Goal: Information Seeking & Learning: Learn about a topic

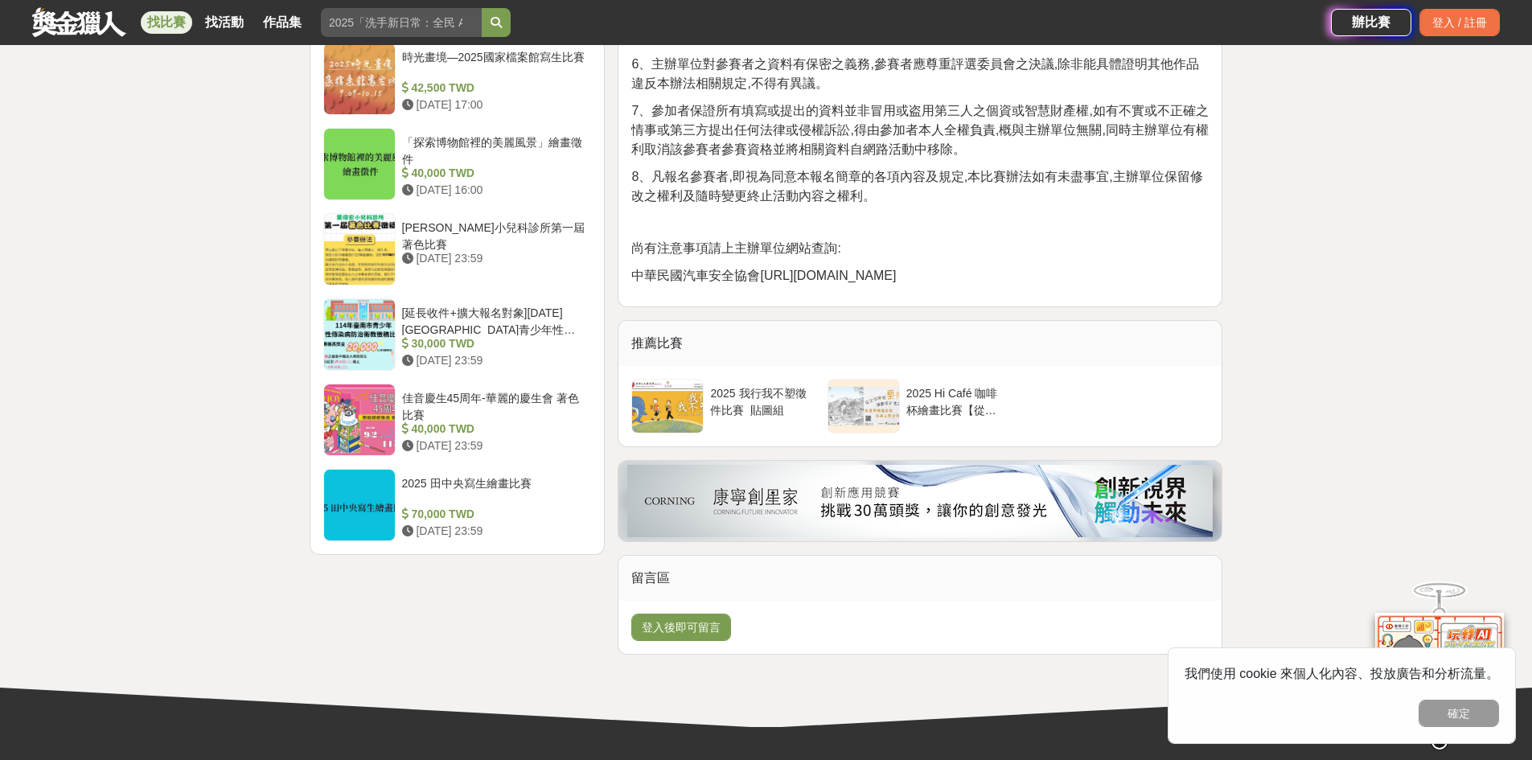
scroll to position [659, 0]
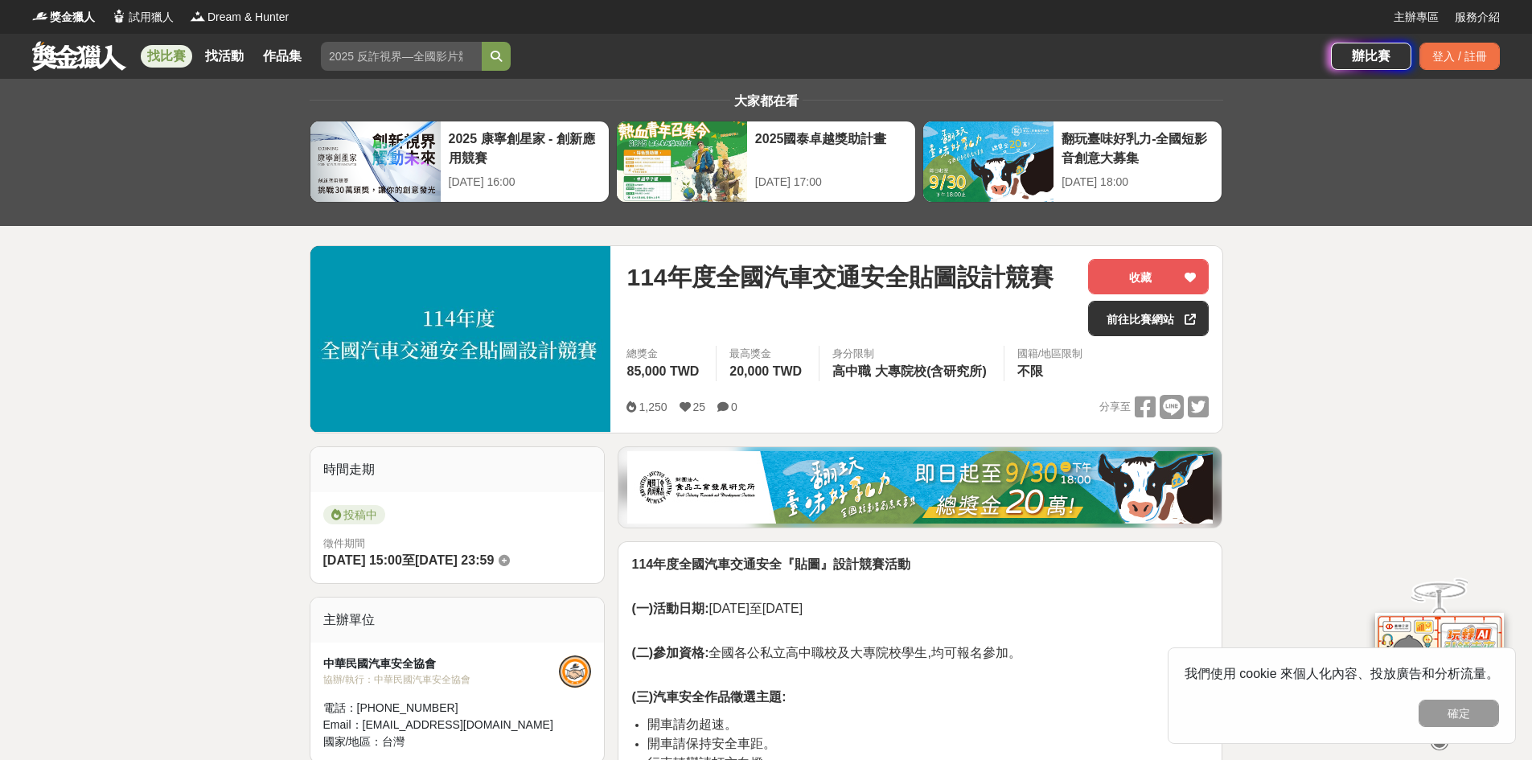
drag, startPoint x: 865, startPoint y: 283, endPoint x: 762, endPoint y: 326, distance: 111.4
click at [864, 290] on span "114年度全國汽車交通安全貼圖設計競賽" at bounding box center [840, 277] width 426 height 36
click at [572, 322] on img at bounding box center [461, 339] width 301 height 186
click at [1186, 326] on div at bounding box center [1191, 319] width 16 height 34
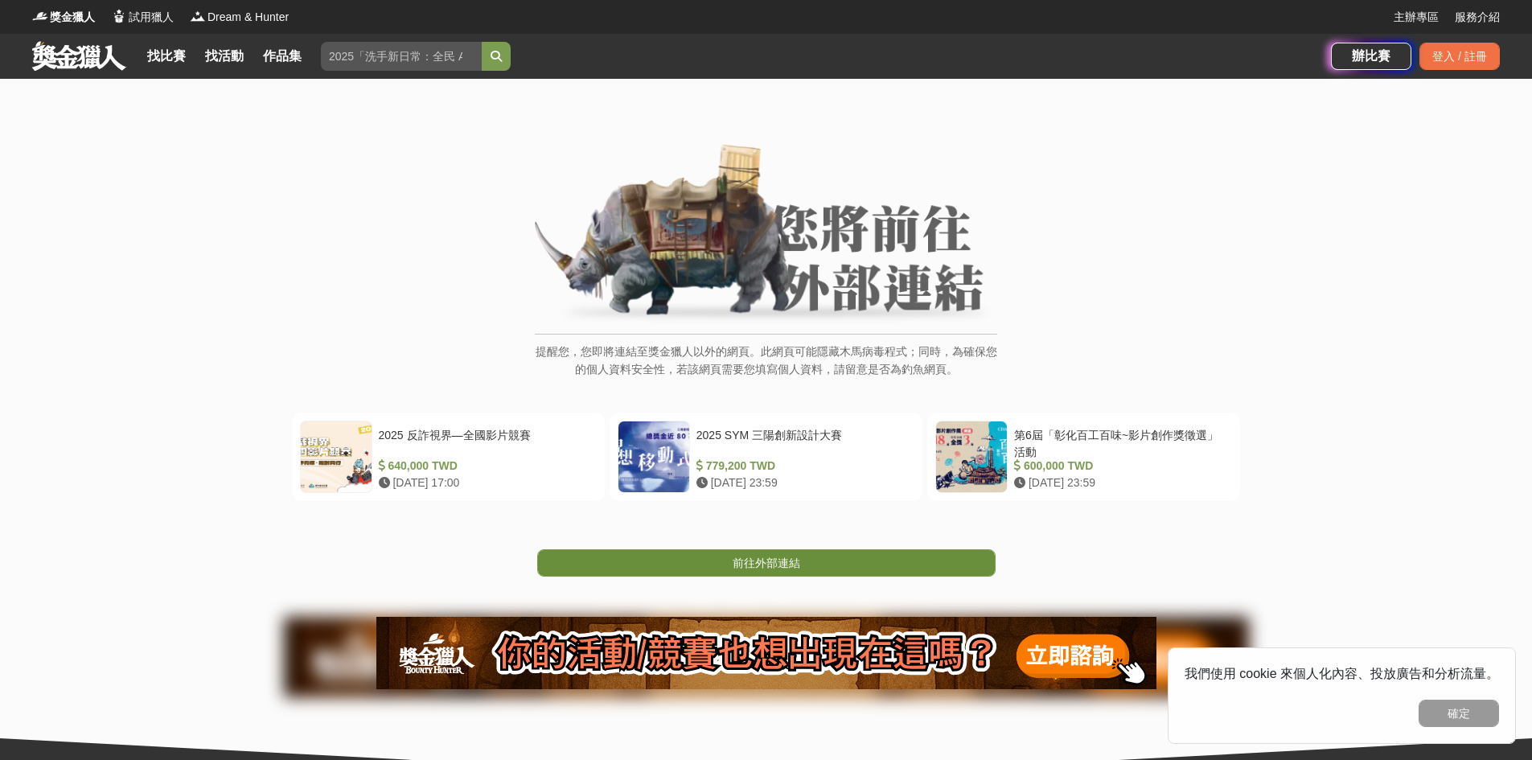
click at [808, 558] on link "前往外部連結" at bounding box center [766, 562] width 459 height 27
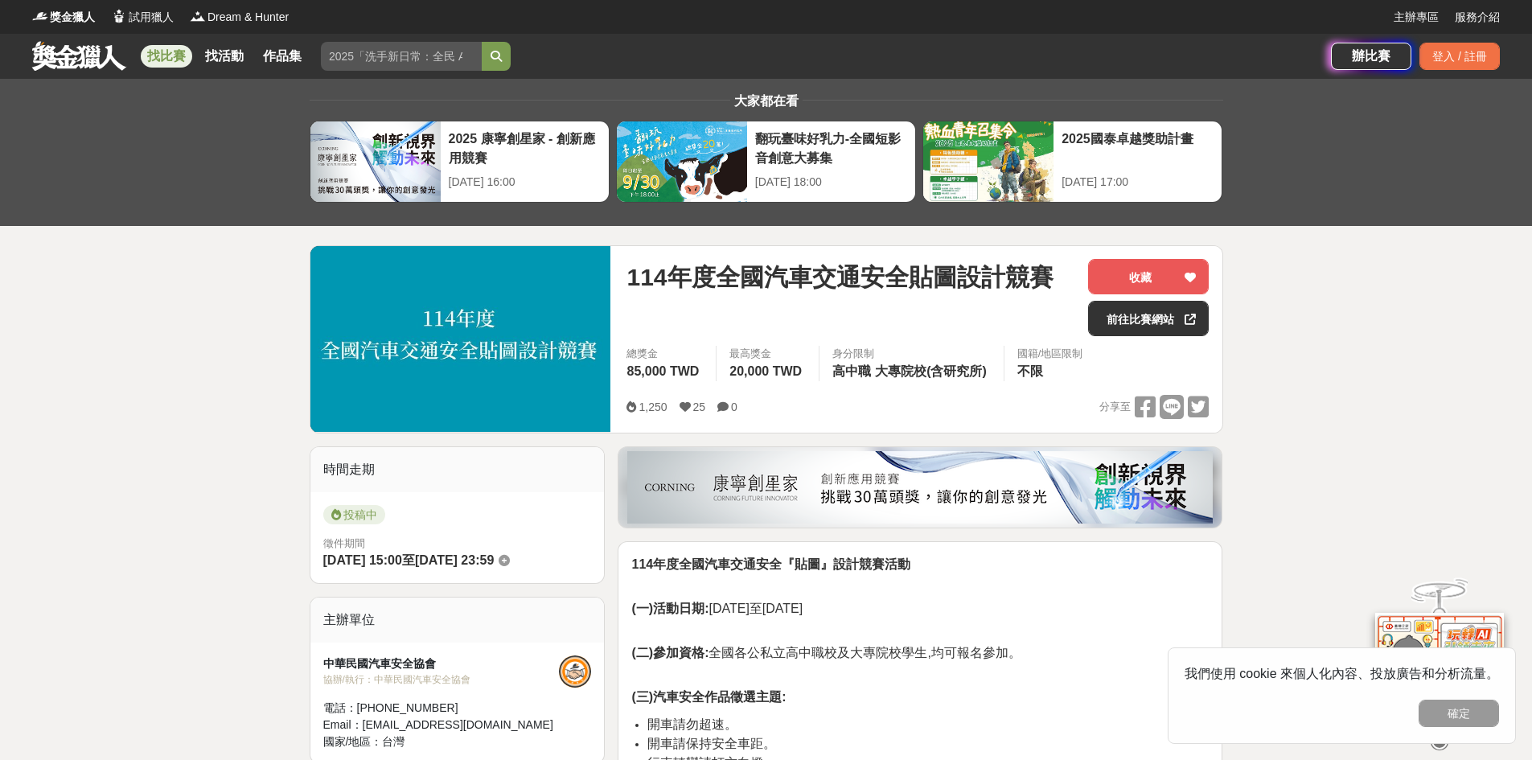
drag, startPoint x: 805, startPoint y: 422, endPoint x: 801, endPoint y: 409, distance: 12.7
click at [799, 409] on div "1,250 25 0 分享至" at bounding box center [918, 407] width 582 height 25
drag, startPoint x: 797, startPoint y: 405, endPoint x: 1513, endPoint y: 399, distance: 716.0
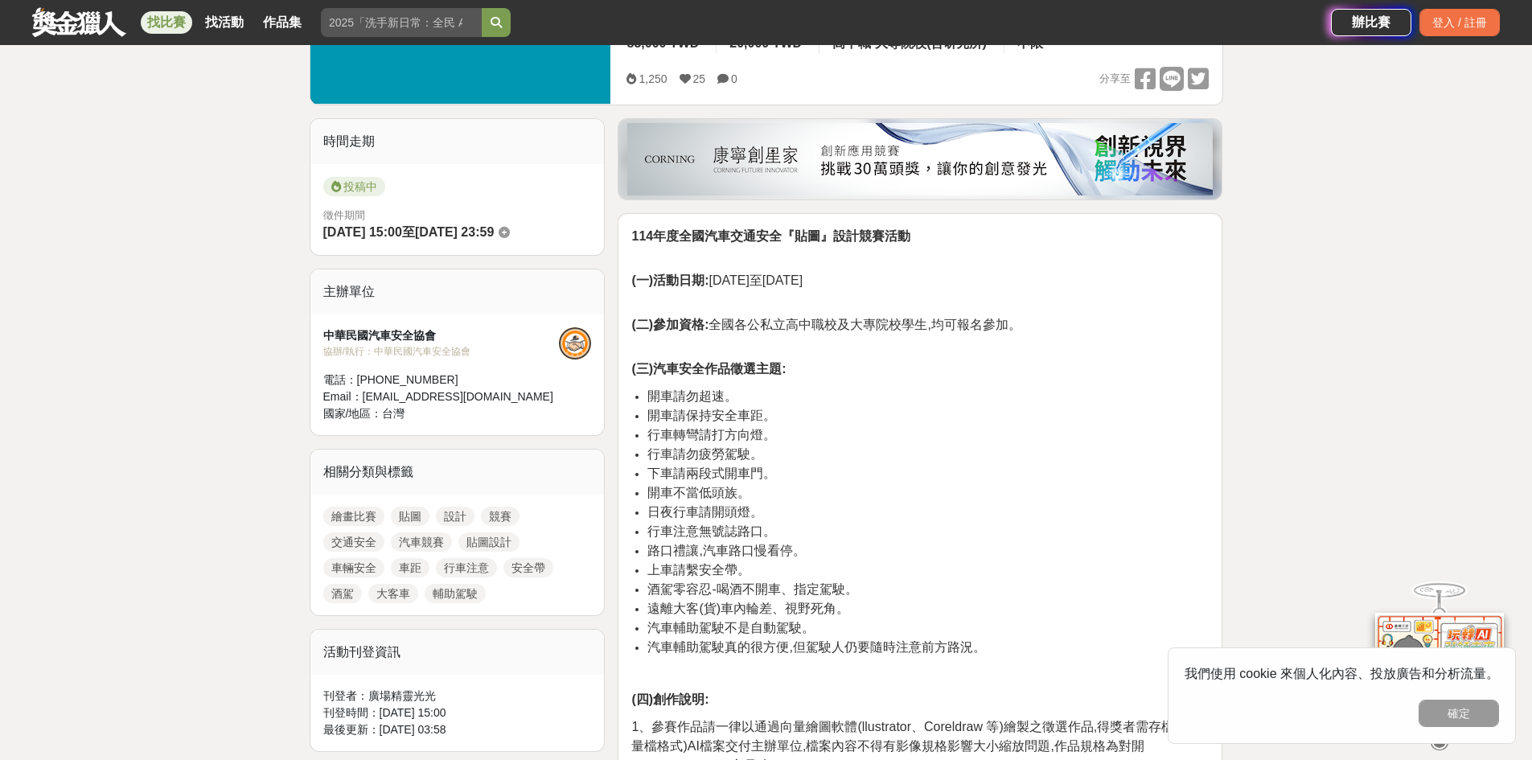
scroll to position [348, 0]
